Goal: Task Accomplishment & Management: Manage account settings

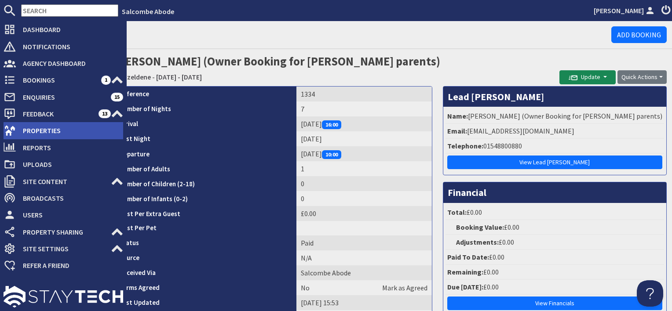
click at [42, 135] on span "Properties" at bounding box center [69, 131] width 107 height 14
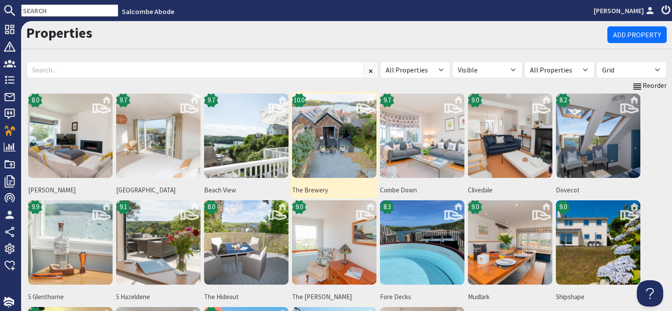
click at [335, 145] on img at bounding box center [334, 136] width 84 height 84
click at [334, 144] on img at bounding box center [334, 136] width 84 height 84
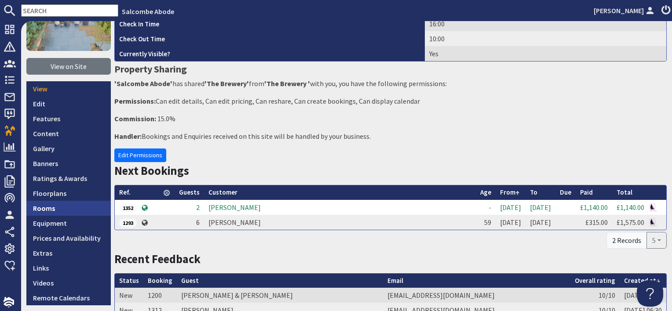
scroll to position [88, 0]
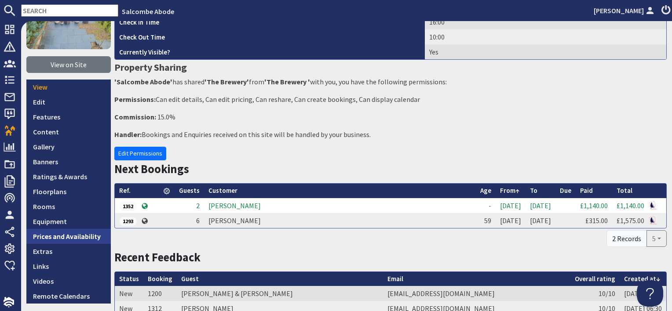
click at [91, 232] on link "Prices and Availability" at bounding box center [68, 236] width 84 height 15
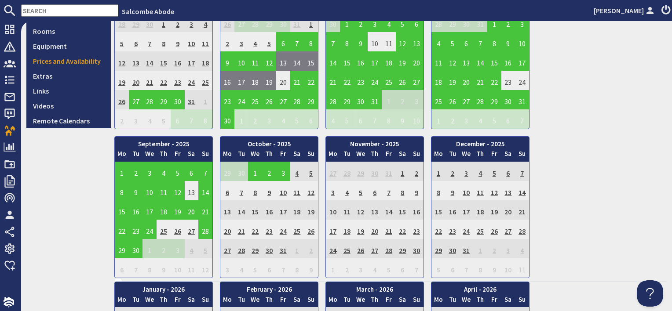
scroll to position [264, 0]
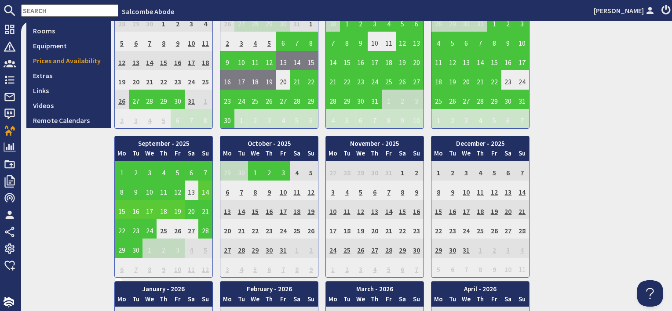
click at [162, 209] on td "18" at bounding box center [164, 209] width 14 height 19
click at [168, 247] on link "View booking" at bounding box center [166, 248] width 46 height 9
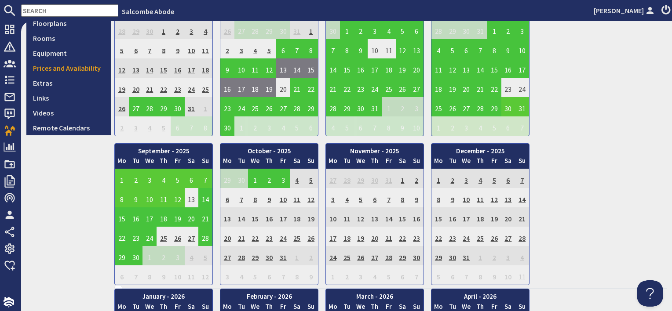
scroll to position [308, 0]
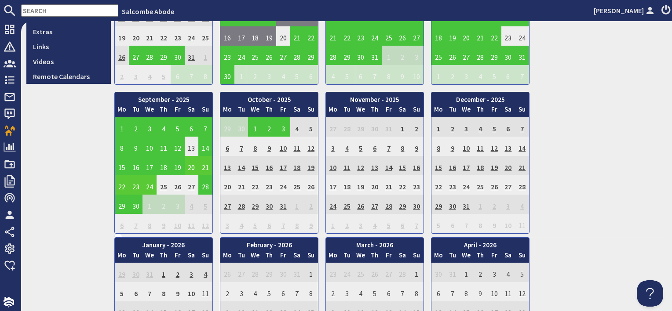
click at [191, 165] on td "20" at bounding box center [192, 165] width 14 height 19
click at [195, 204] on link "View booking" at bounding box center [194, 204] width 46 height 9
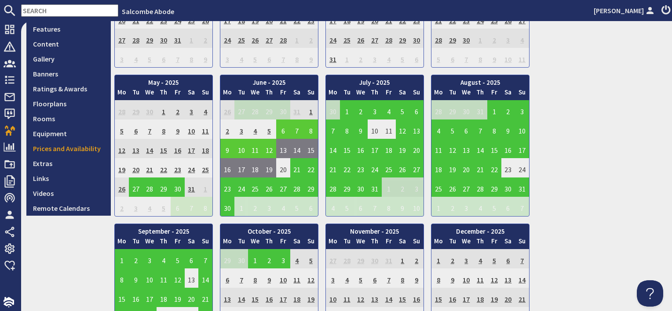
scroll to position [264, 0]
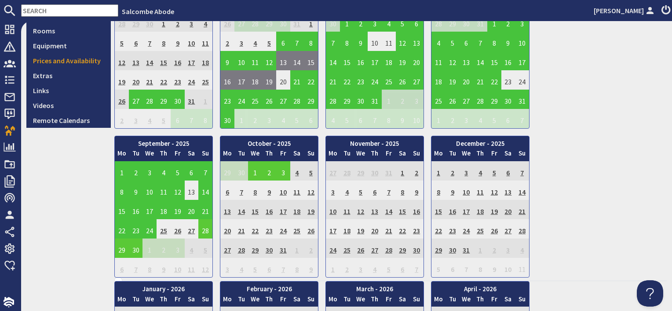
click at [206, 231] on td "28" at bounding box center [205, 228] width 14 height 19
click at [214, 270] on link "View booking" at bounding box center [208, 268] width 46 height 9
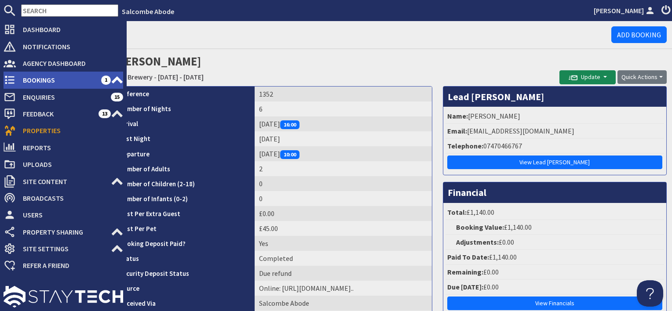
click at [33, 78] on span "Bookings" at bounding box center [58, 80] width 85 height 14
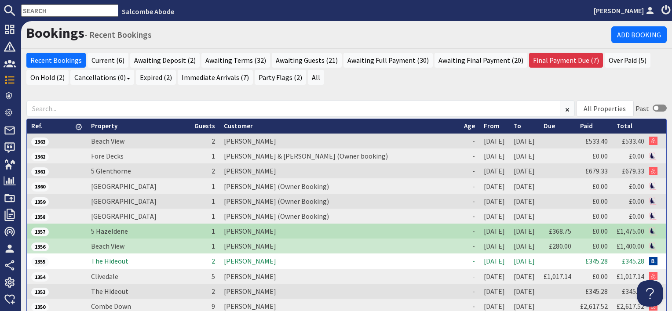
click at [484, 125] on link "From" at bounding box center [491, 126] width 15 height 8
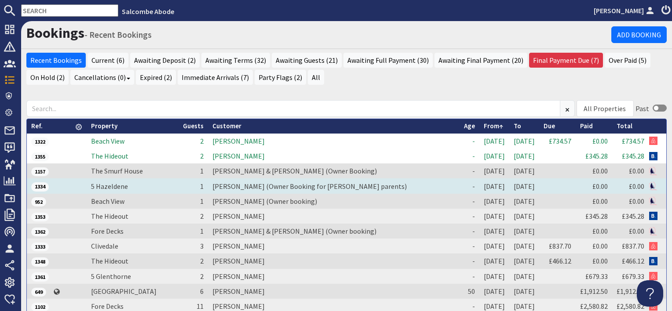
click at [222, 189] on td "[PERSON_NAME] (Owner Booking for [PERSON_NAME] parents)" at bounding box center [333, 186] width 251 height 15
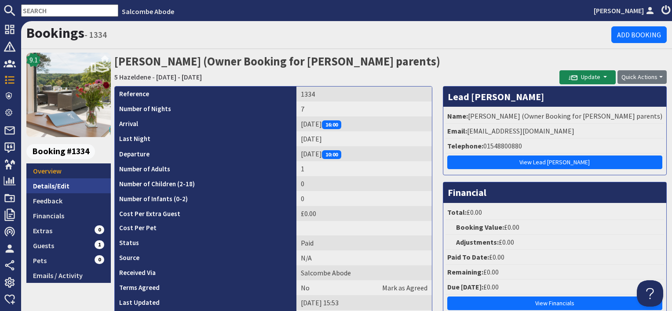
click at [87, 183] on link "Details/Edit" at bounding box center [68, 186] width 84 height 15
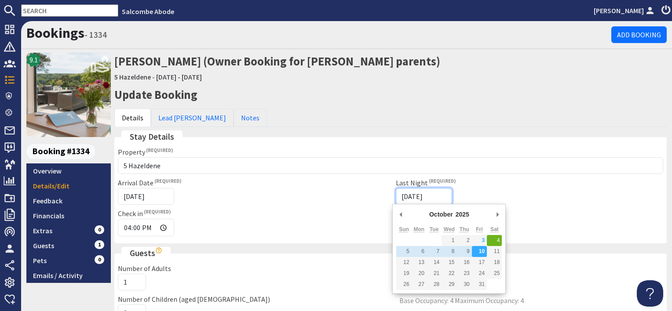
click at [440, 192] on input "[DATE]" at bounding box center [424, 196] width 56 height 17
type input "[DATE]"
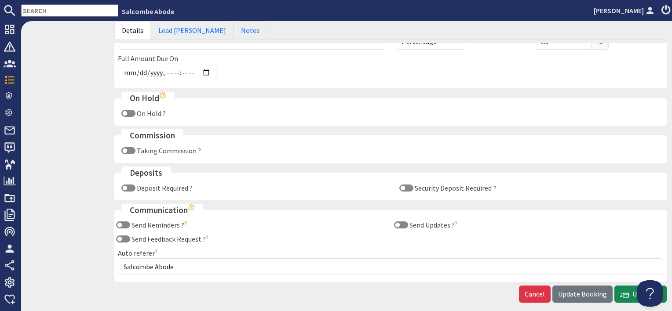
scroll to position [503, 0]
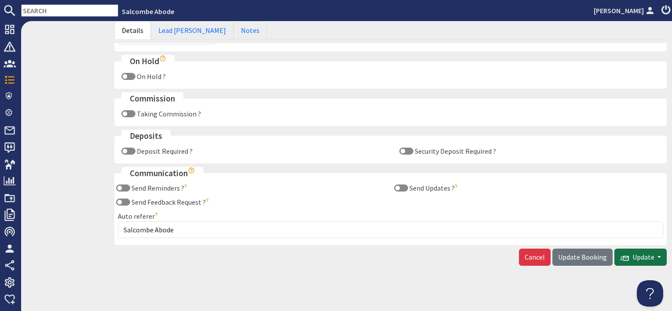
click at [641, 259] on button "Update" at bounding box center [640, 257] width 52 height 17
click at [623, 273] on button "Send Booking Update Email" at bounding box center [611, 275] width 98 height 14
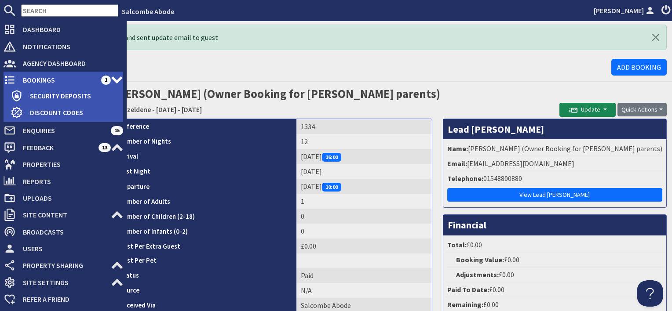
click at [32, 82] on span "Bookings" at bounding box center [58, 80] width 85 height 14
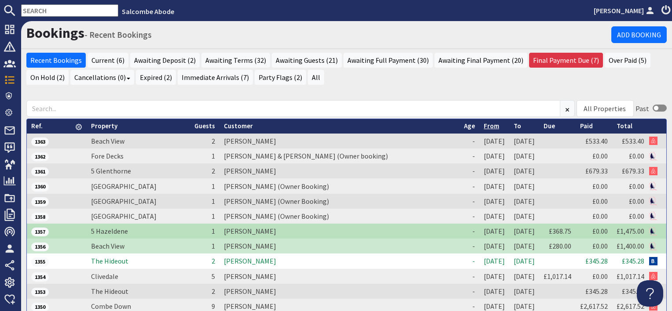
click at [484, 124] on link "From" at bounding box center [491, 126] width 15 height 8
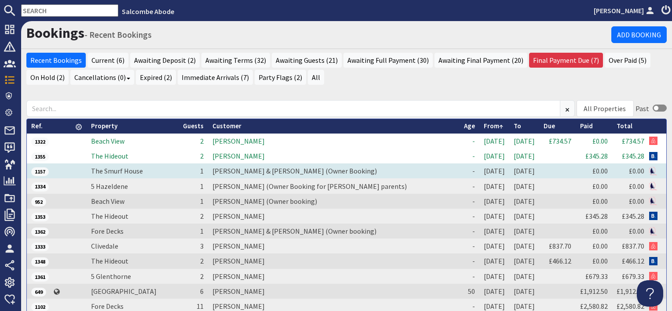
click at [223, 168] on td "[PERSON_NAME] & [PERSON_NAME] (Owner Booking)" at bounding box center [333, 171] width 251 height 15
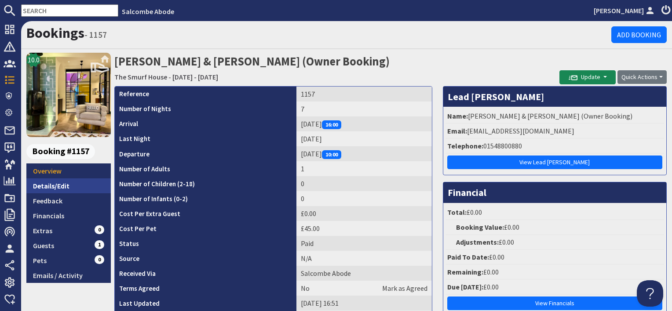
click at [81, 186] on link "Details/Edit" at bounding box center [68, 186] width 84 height 15
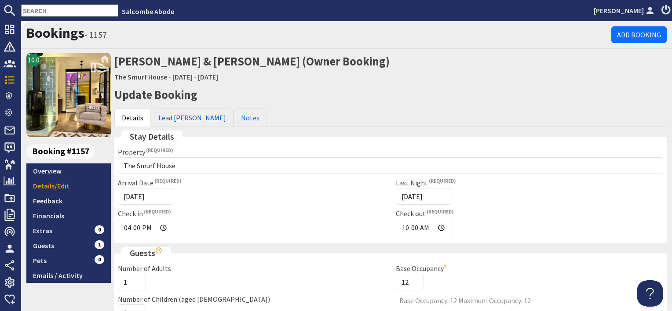
click at [179, 114] on link "Lead [PERSON_NAME]" at bounding box center [192, 118] width 83 height 18
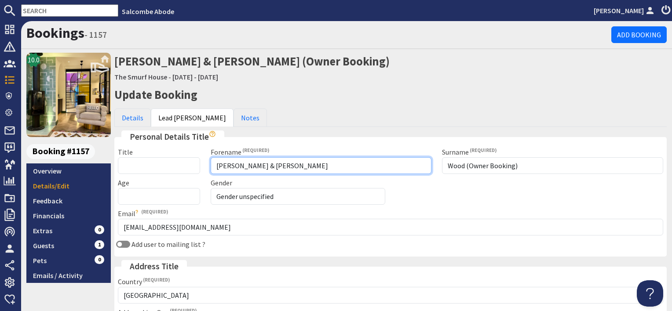
drag, startPoint x: 266, startPoint y: 168, endPoint x: 210, endPoint y: 164, distance: 56.4
click at [211, 164] on input "[PERSON_NAME] & [PERSON_NAME]" at bounding box center [321, 165] width 221 height 17
type input "Hayley"
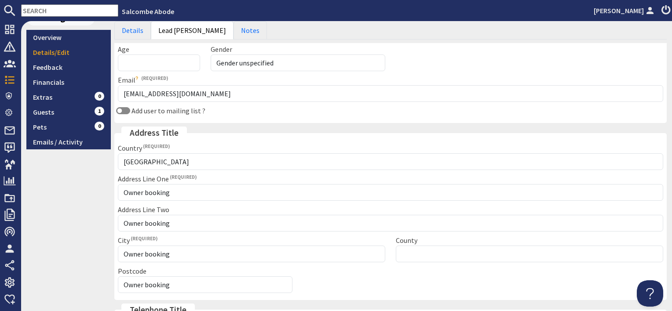
scroll to position [128, 0]
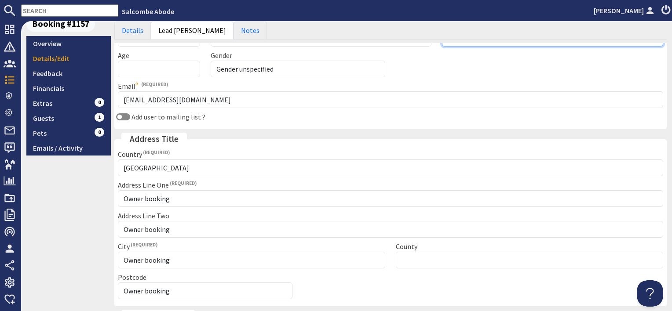
type input "[PERSON_NAME] (re Kitchen)"
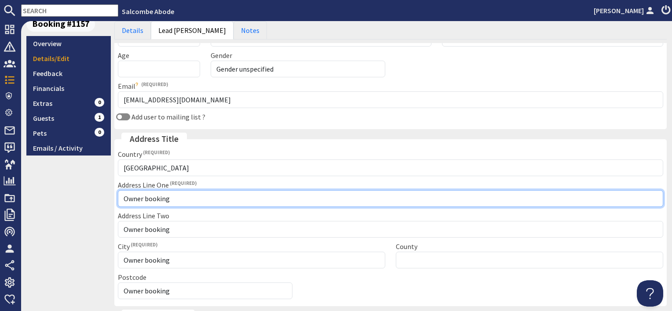
drag, startPoint x: 184, startPoint y: 197, endPoint x: 179, endPoint y: 200, distance: 5.3
click at [184, 197] on input "Owner booking" at bounding box center [390, 198] width 545 height 17
drag, startPoint x: 174, startPoint y: 200, endPoint x: 146, endPoint y: 199, distance: 28.6
click at [146, 199] on input "Owner booking" at bounding box center [390, 198] width 545 height 17
type input "Owner related booking"
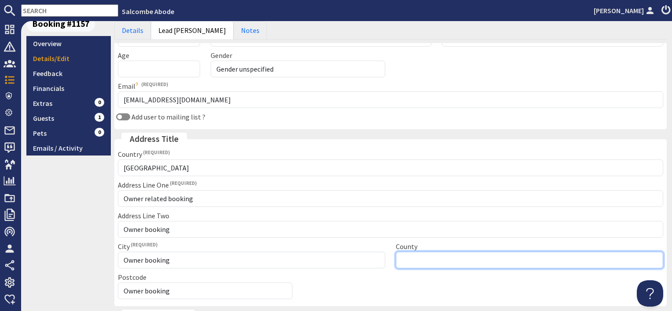
type input "Please select"
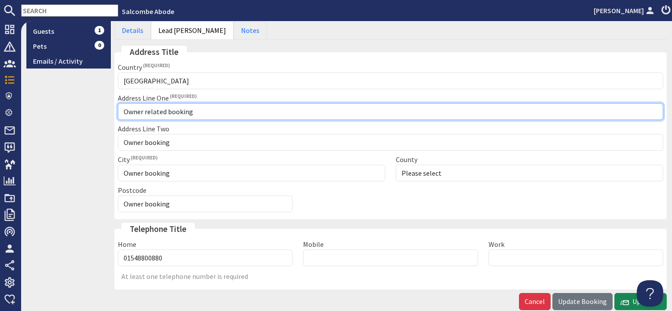
scroll to position [215, 0]
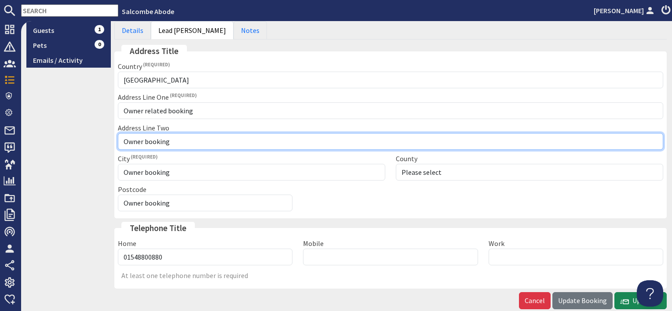
drag, startPoint x: 172, startPoint y: 141, endPoint x: 142, endPoint y: 140, distance: 29.9
click at [142, 140] on input "Owner booking" at bounding box center [390, 141] width 545 height 17
type input "Owner related booking"
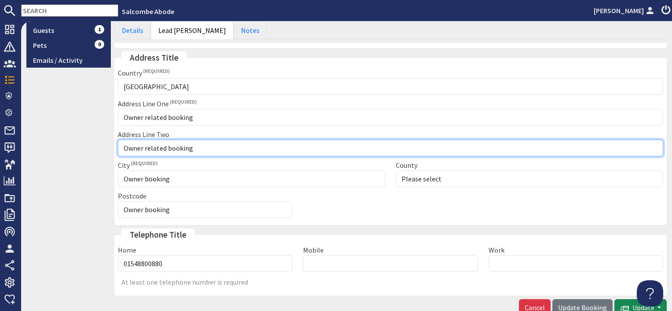
scroll to position [222, 0]
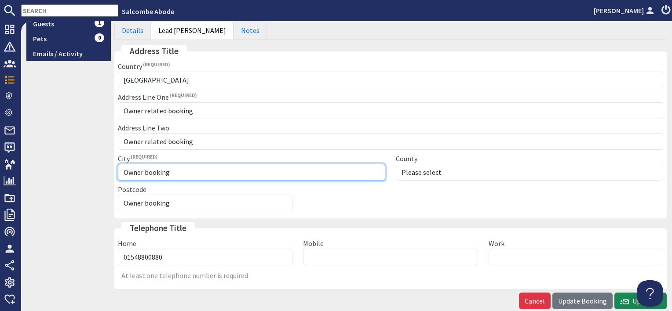
drag, startPoint x: 177, startPoint y: 169, endPoint x: 114, endPoint y: 168, distance: 62.9
click at [114, 168] on div "City Owner booking" at bounding box center [252, 166] width 278 height 27
type input "Owner related booking"
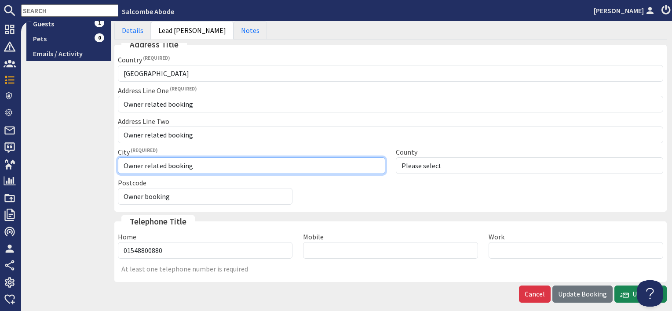
scroll to position [215, 0]
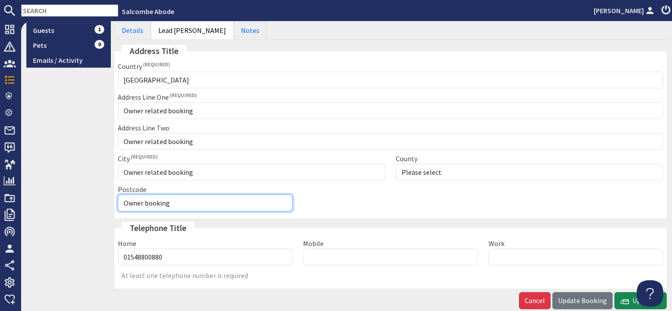
drag, startPoint x: 181, startPoint y: 201, endPoint x: 86, endPoint y: 196, distance: 95.1
click at [86, 196] on div "10.0 Booking #1157 Overview Details/Edit Feedback Financials Extras 0 Guests 1 …" at bounding box center [346, 75] width 651 height 476
type input "Owner related booking"
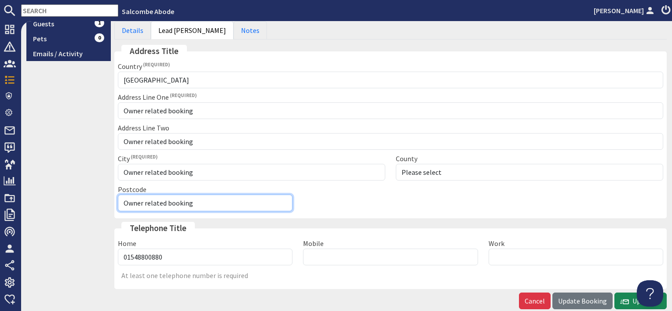
scroll to position [2, 0]
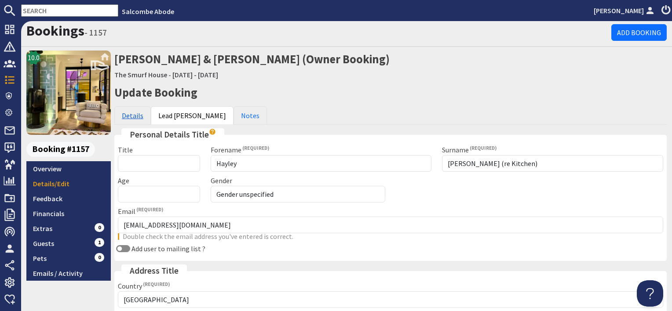
click at [133, 116] on link "Details" at bounding box center [132, 115] width 36 height 18
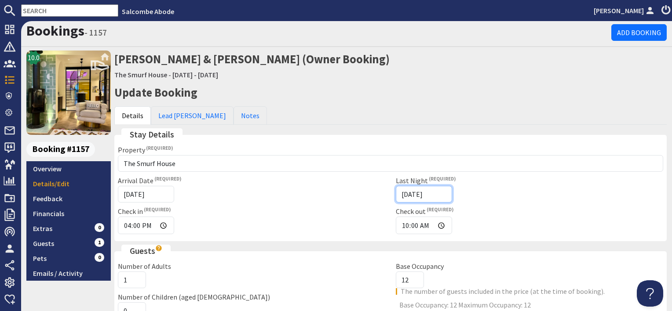
click at [443, 193] on input "[DATE]" at bounding box center [424, 194] width 56 height 17
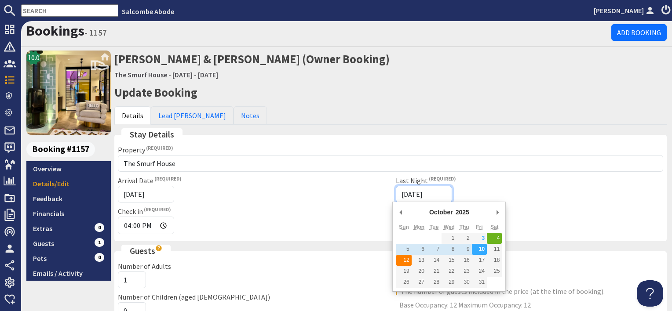
type input "[DATE]"
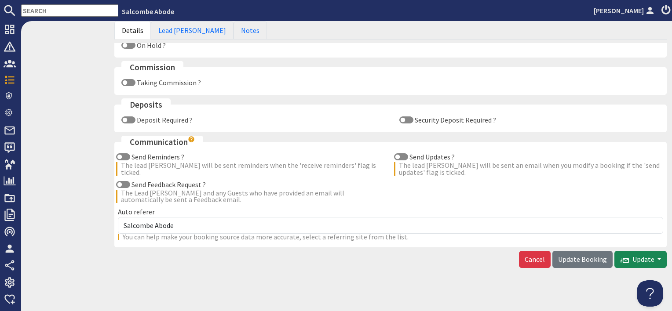
scroll to position [595, 0]
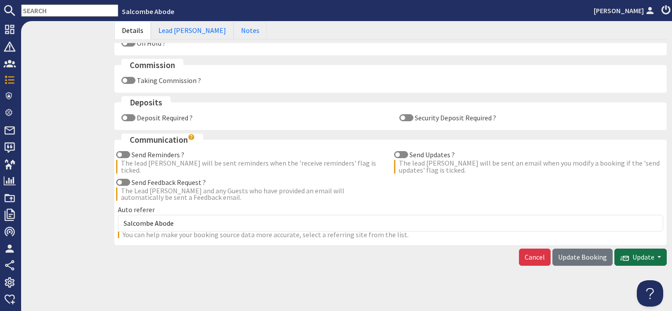
click at [640, 255] on span "Update" at bounding box center [637, 257] width 34 height 9
click at [619, 273] on button "Send Booking Update Email" at bounding box center [611, 275] width 98 height 14
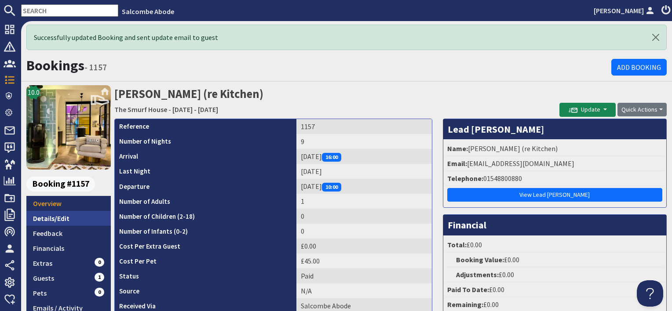
click at [85, 216] on link "Details/Edit" at bounding box center [68, 218] width 84 height 15
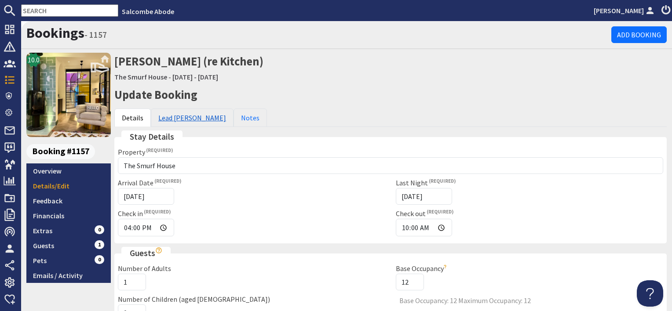
click at [177, 123] on link "Lead [PERSON_NAME]" at bounding box center [192, 118] width 83 height 18
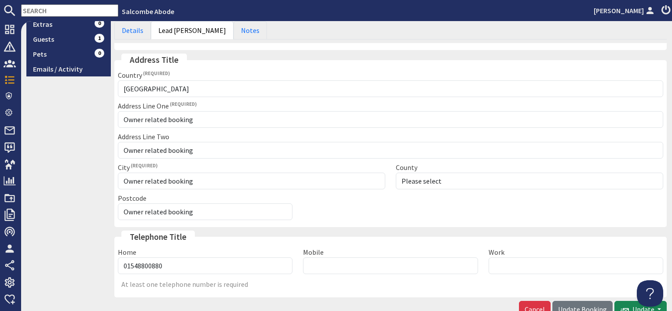
scroll to position [220, 0]
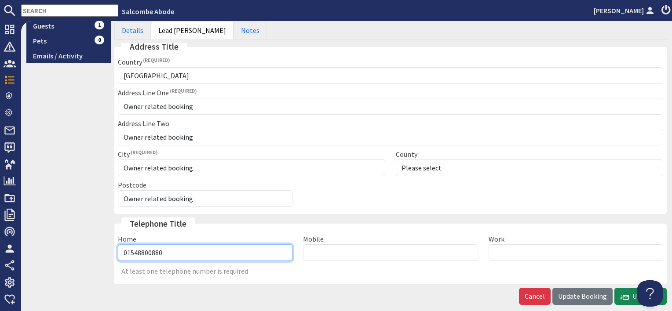
drag, startPoint x: 193, startPoint y: 249, endPoint x: 114, endPoint y: 247, distance: 79.2
click at [114, 247] on div "Home 01548800880" at bounding box center [205, 247] width 185 height 27
type input "07971665720"
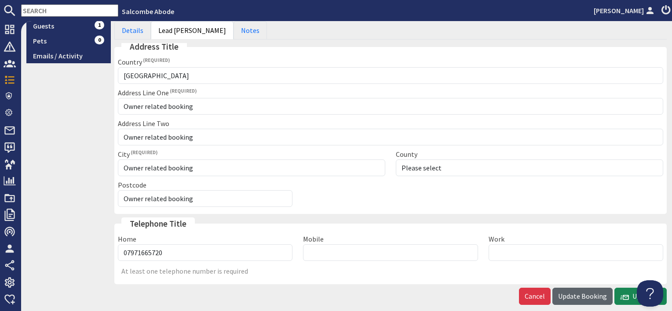
click at [593, 294] on span "Update Booking" at bounding box center [582, 296] width 49 height 9
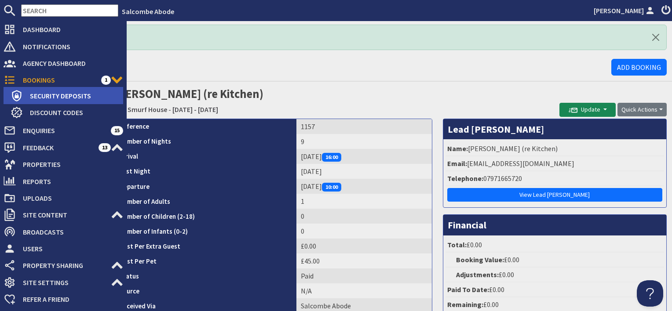
click at [40, 87] on li "Security Deposits 0" at bounding box center [64, 95] width 120 height 17
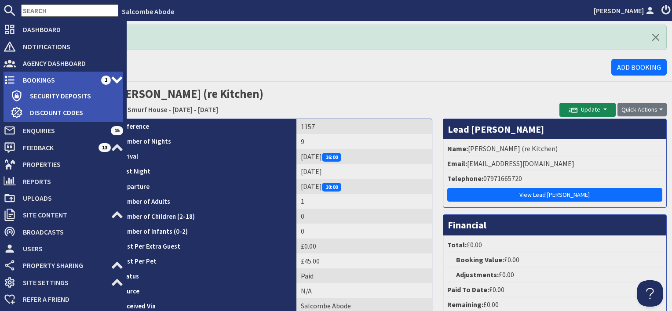
click at [39, 81] on span "Bookings" at bounding box center [58, 80] width 85 height 14
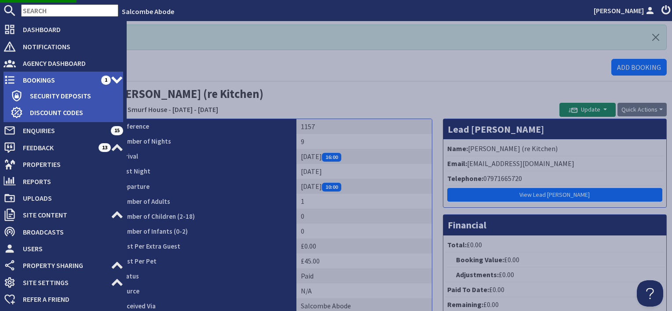
click at [38, 78] on span "Bookings" at bounding box center [58, 80] width 85 height 14
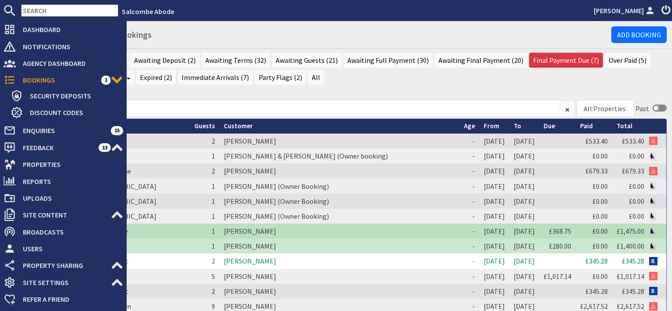
click at [42, 166] on span "Properties" at bounding box center [69, 164] width 107 height 14
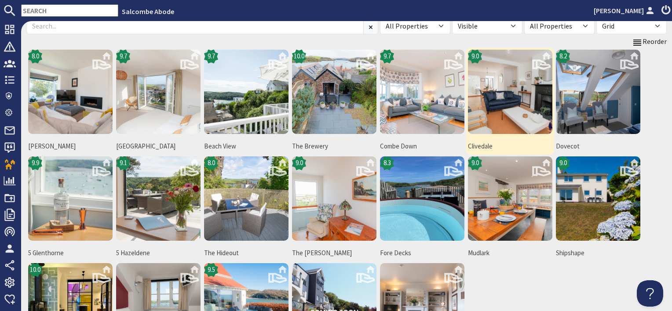
scroll to position [88, 0]
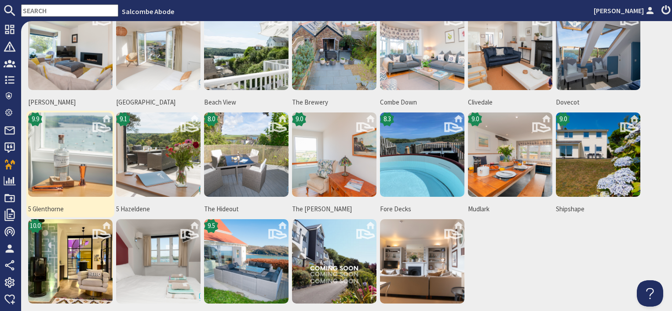
click at [53, 170] on img at bounding box center [70, 155] width 84 height 84
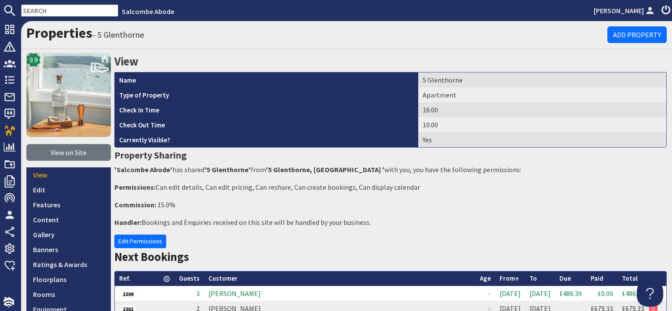
scroll to position [88, 0]
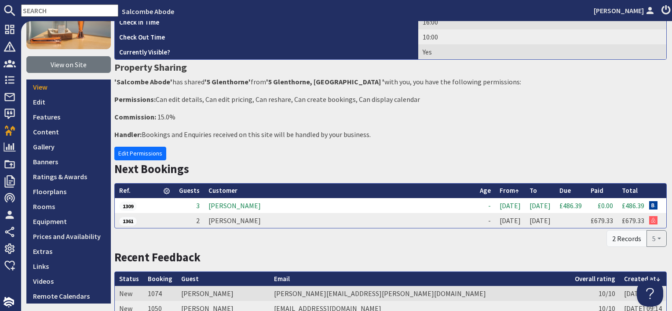
click at [223, 206] on td "Richard Jermone" at bounding box center [339, 205] width 271 height 15
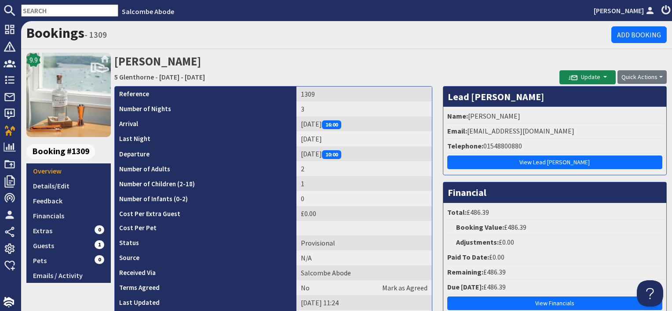
drag, startPoint x: 524, startPoint y: 116, endPoint x: 466, endPoint y: 117, distance: 58.0
click at [466, 117] on li "Name: Richard Jermone" at bounding box center [554, 116] width 219 height 15
copy li "Richard Jermone"
